Goal: Information Seeking & Learning: Learn about a topic

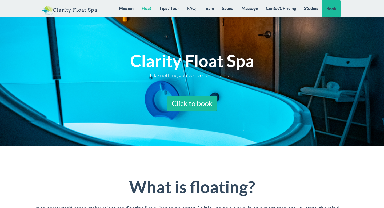
click at [143, 9] on link "Float" at bounding box center [147, 8] width 18 height 17
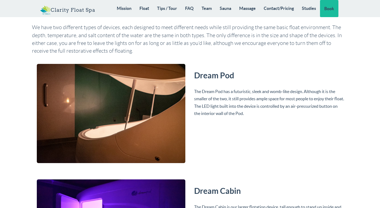
scroll to position [1381, 0]
drag, startPoint x: 123, startPoint y: 120, endPoint x: 150, endPoint y: 132, distance: 29.5
drag, startPoint x: 80, startPoint y: 139, endPoint x: 153, endPoint y: 140, distance: 73.1
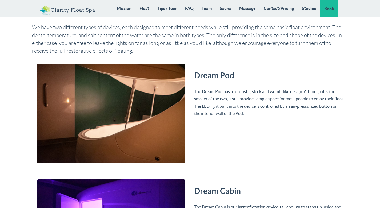
drag, startPoint x: 68, startPoint y: 150, endPoint x: 164, endPoint y: 148, distance: 96.4
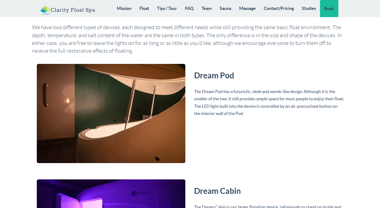
scroll to position [1445, 0]
drag, startPoint x: 35, startPoint y: 100, endPoint x: 149, endPoint y: 106, distance: 114.2
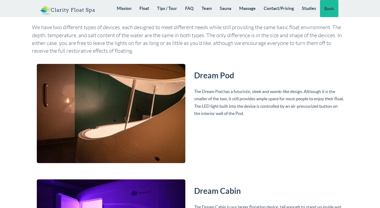
drag, startPoint x: 70, startPoint y: 167, endPoint x: 206, endPoint y: 166, distance: 136.4
drag, startPoint x: 37, startPoint y: 148, endPoint x: 92, endPoint y: 149, distance: 55.3
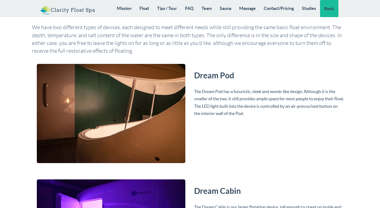
drag, startPoint x: 36, startPoint y: 131, endPoint x: 174, endPoint y: 145, distance: 138.7
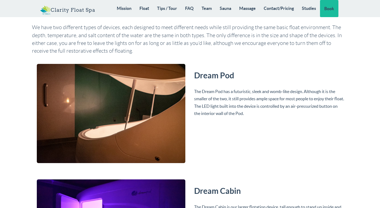
drag, startPoint x: 37, startPoint y: 186, endPoint x: 244, endPoint y: 181, distance: 206.9
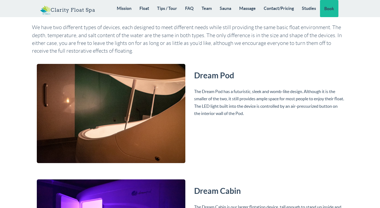
scroll to position [1283, 0]
click at [277, 13] on link "Contact/Pricing" at bounding box center [279, 8] width 38 height 17
drag, startPoint x: 87, startPoint y: 83, endPoint x: 159, endPoint y: 88, distance: 72.2
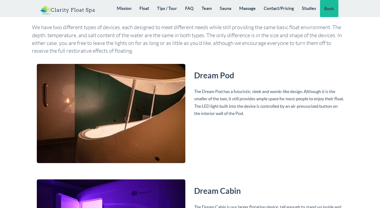
drag, startPoint x: 37, startPoint y: 153, endPoint x: 156, endPoint y: 157, distance: 119.1
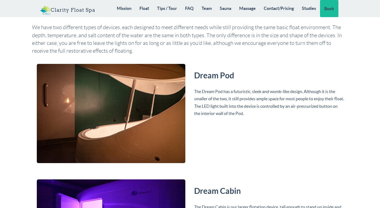
drag, startPoint x: 135, startPoint y: 156, endPoint x: 216, endPoint y: 158, distance: 81.2
drag, startPoint x: 255, startPoint y: 155, endPoint x: 312, endPoint y: 162, distance: 57.2
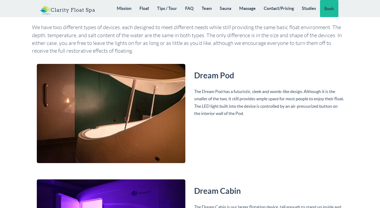
drag, startPoint x: 189, startPoint y: 74, endPoint x: 262, endPoint y: 81, distance: 73.8
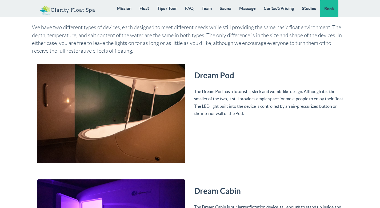
scroll to position [4337, 0]
drag, startPoint x: 85, startPoint y: 73, endPoint x: 149, endPoint y: 80, distance: 63.8
drag, startPoint x: 141, startPoint y: 73, endPoint x: 79, endPoint y: 52, distance: 65.8
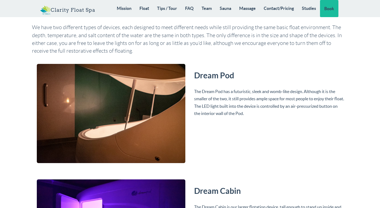
click at [311, 7] on link "Studies" at bounding box center [309, 8] width 22 height 17
click at [130, 10] on link "Mission" at bounding box center [124, 8] width 23 height 17
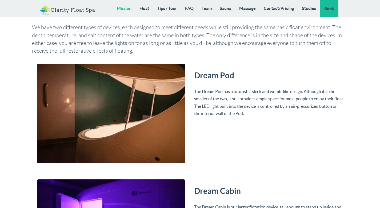
scroll to position [800, 0]
click at [87, 7] on link "Clarity Float Spa" at bounding box center [67, 8] width 63 height 16
